Goal: Transaction & Acquisition: Obtain resource

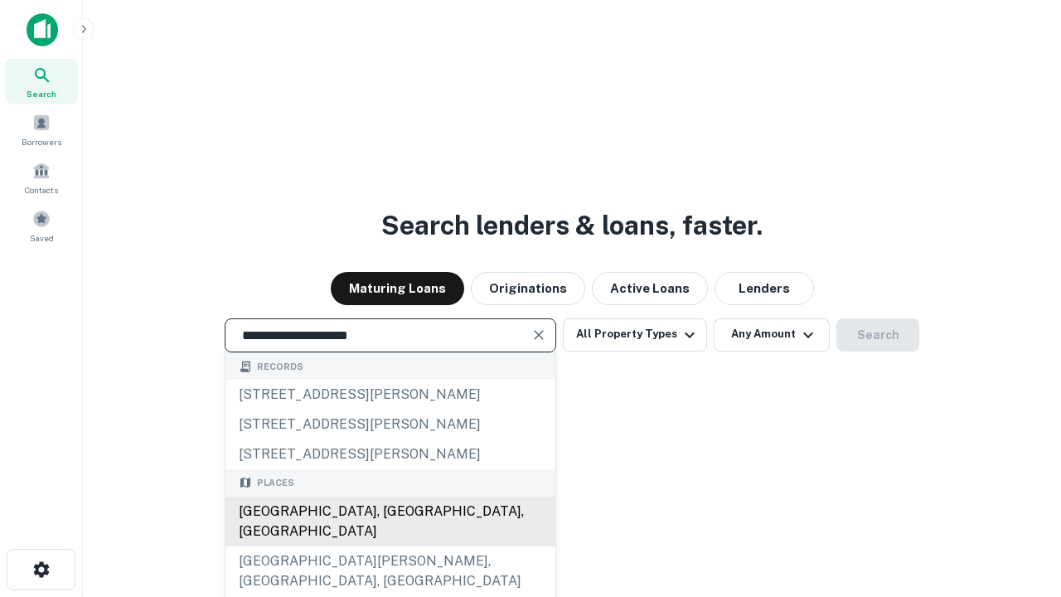
click at [390, 546] on div "[GEOGRAPHIC_DATA], [GEOGRAPHIC_DATA], [GEOGRAPHIC_DATA]" at bounding box center [390, 521] width 330 height 50
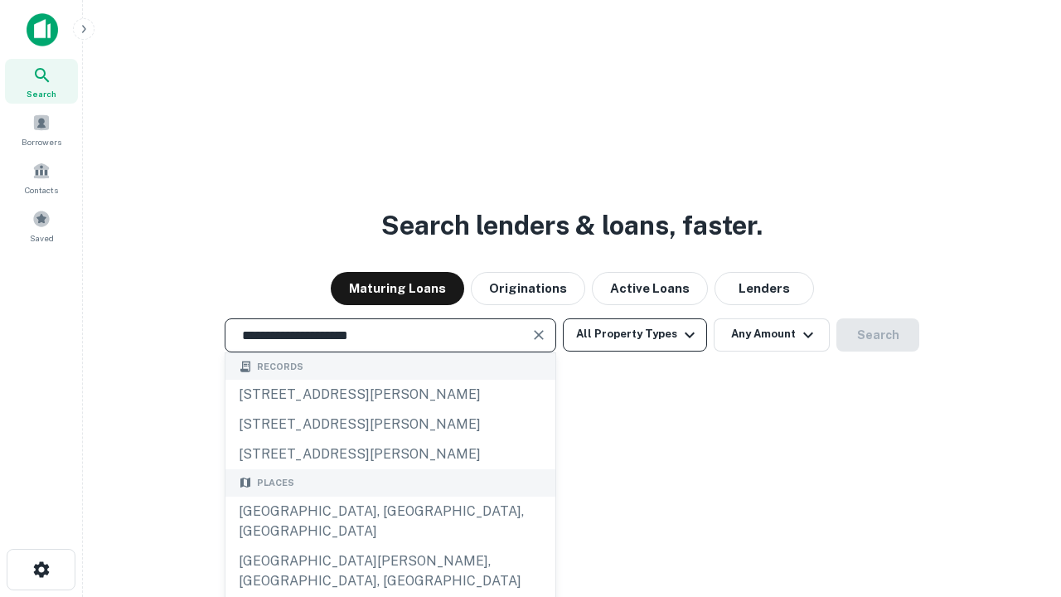
type input "**********"
click at [635, 334] on button "All Property Types" at bounding box center [635, 334] width 144 height 33
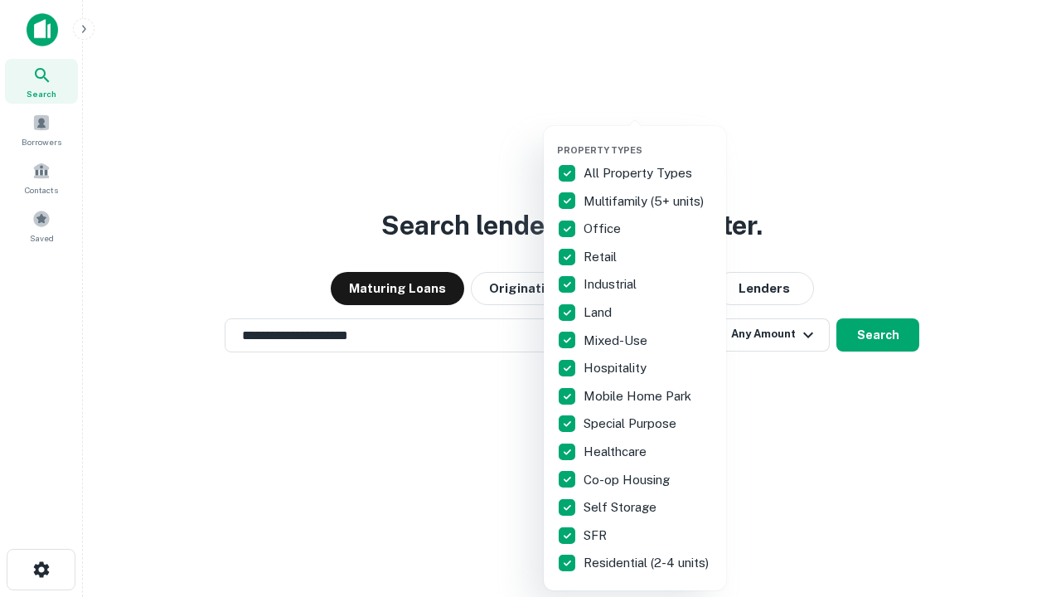
click at [648, 139] on button "button" at bounding box center [648, 139] width 182 height 1
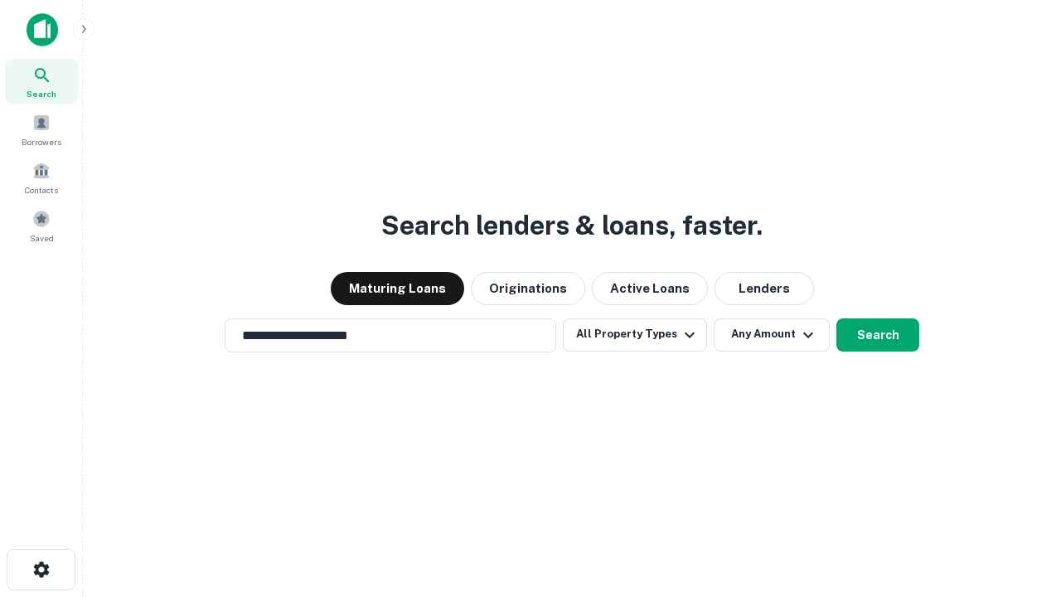
scroll to position [26, 0]
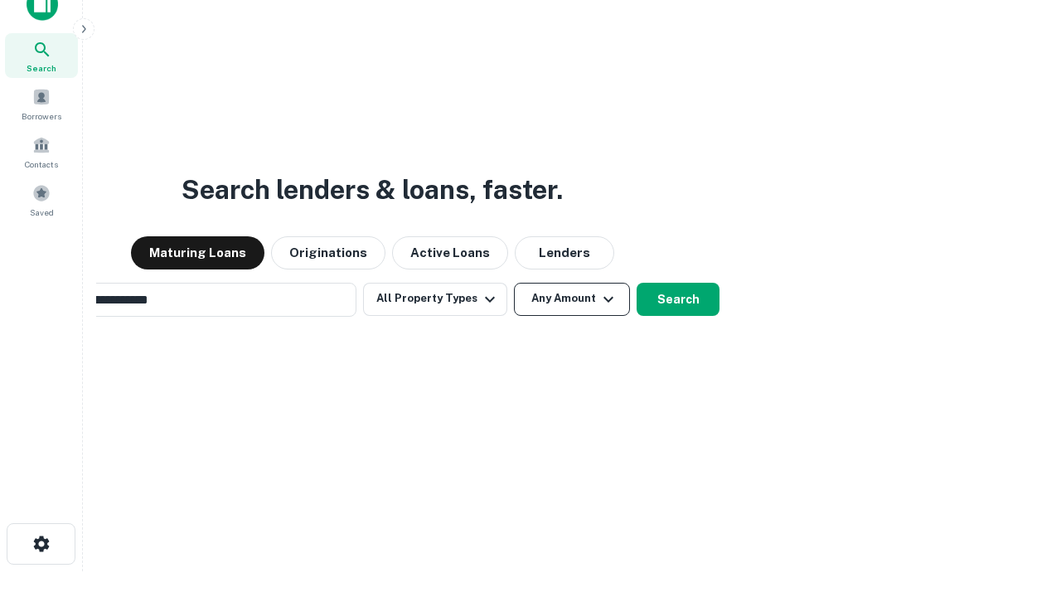
click at [514, 283] on button "Any Amount" at bounding box center [572, 299] width 116 height 33
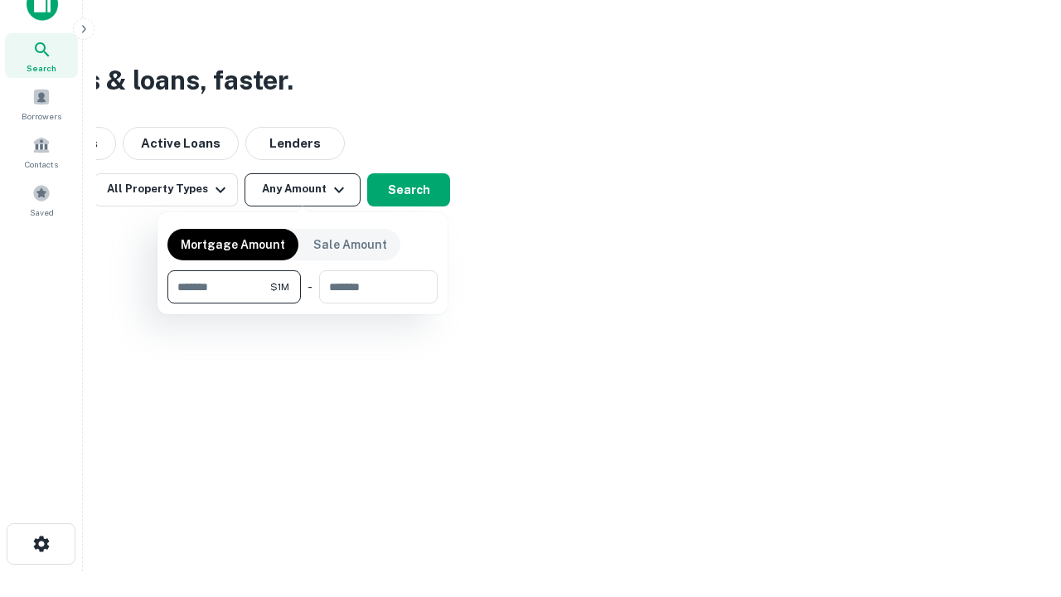
scroll to position [27, 0]
type input "*******"
click at [303, 303] on button "button" at bounding box center [302, 303] width 270 height 1
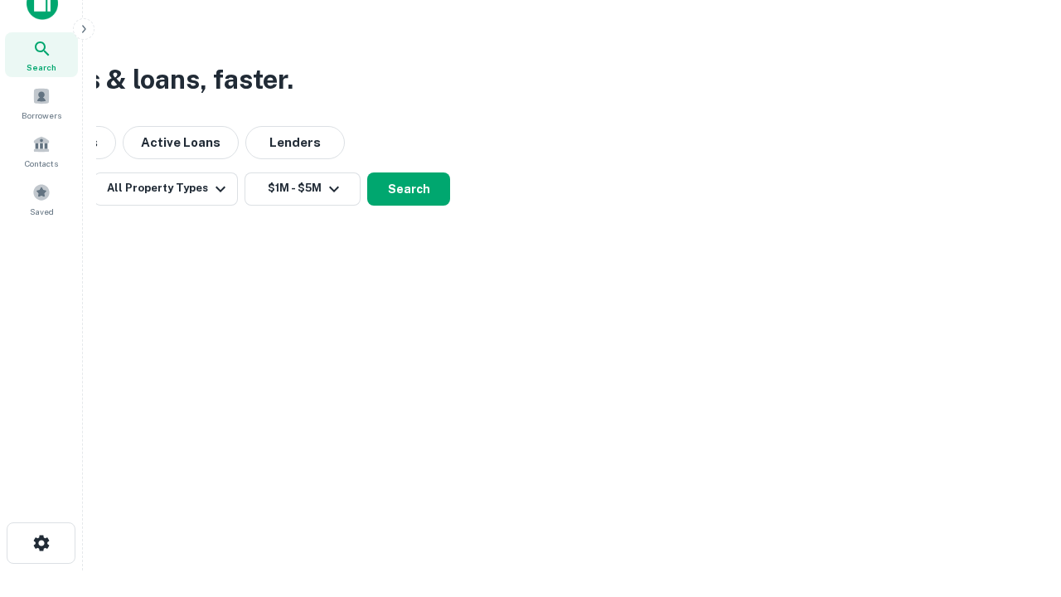
scroll to position [26, 0]
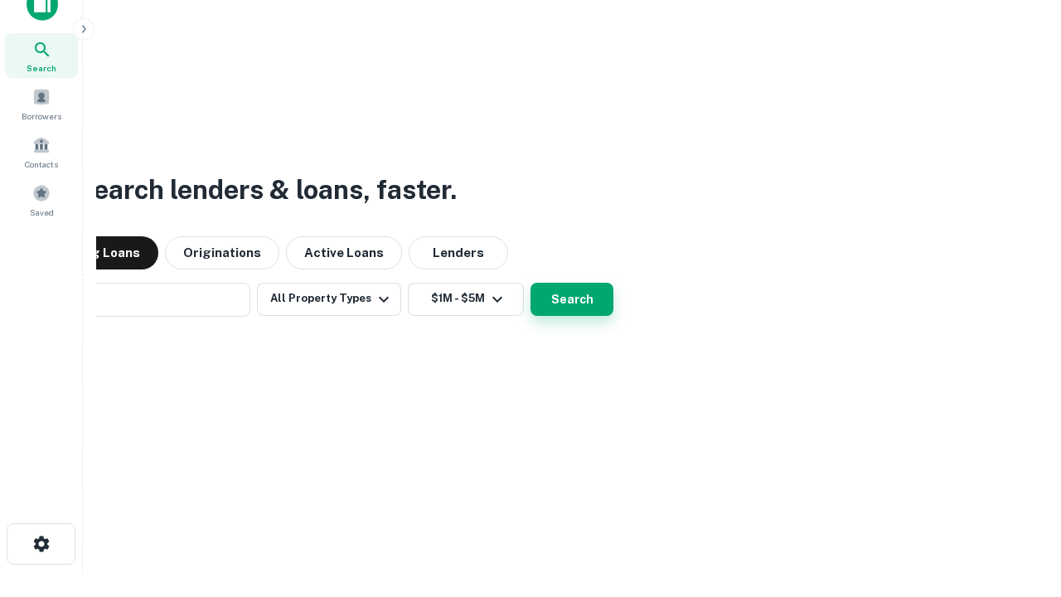
click at [530, 283] on button "Search" at bounding box center [571, 299] width 83 height 33
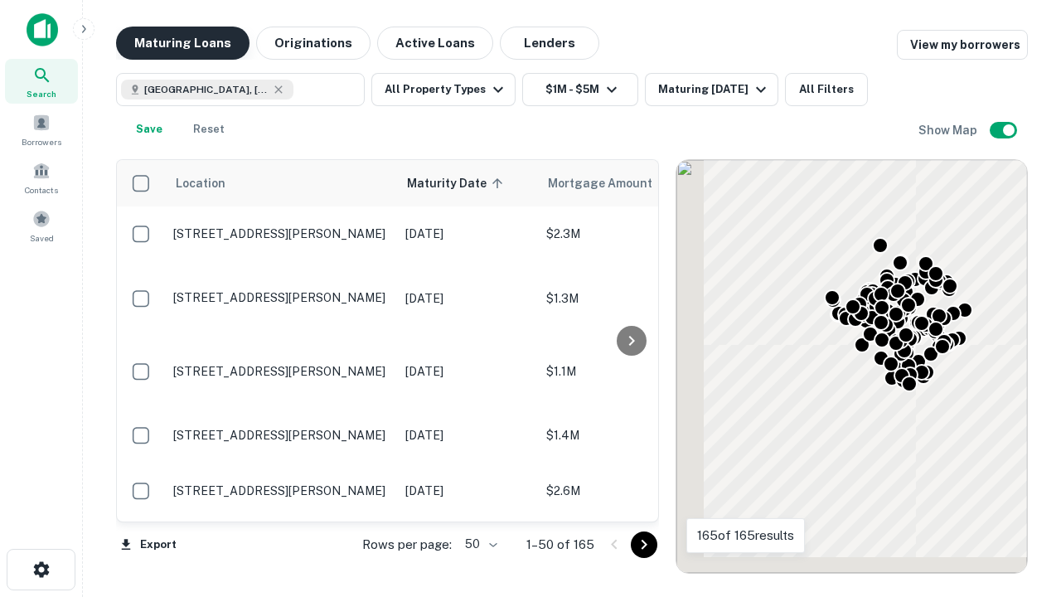
click at [182, 43] on button "Maturing Loans" at bounding box center [182, 43] width 133 height 33
